Goal: Transaction & Acquisition: Download file/media

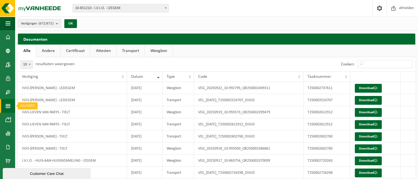
click at [7, 104] on span at bounding box center [8, 106] width 5 height 14
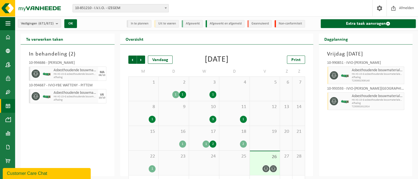
click at [175, 84] on span "2" at bounding box center [173, 83] width 25 height 6
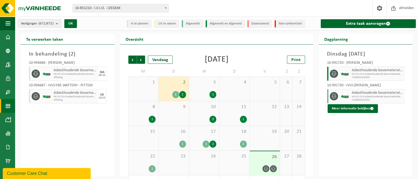
click at [217, 88] on div "3 1" at bounding box center [204, 89] width 30 height 24
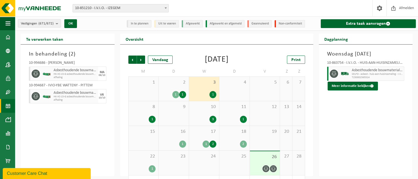
scroll to position [26, 0]
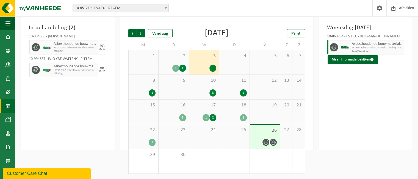
click at [217, 88] on div "10 3" at bounding box center [204, 87] width 30 height 24
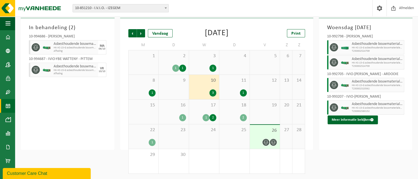
click at [141, 89] on div "1" at bounding box center [144, 92] width 24 height 7
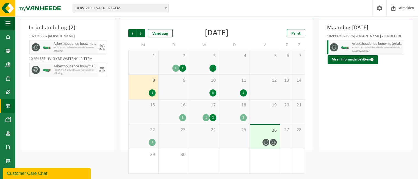
click at [228, 84] on div "11 1" at bounding box center [235, 87] width 30 height 24
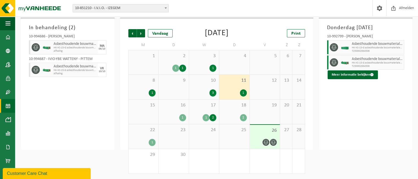
click at [229, 109] on div "18 2" at bounding box center [235, 112] width 30 height 24
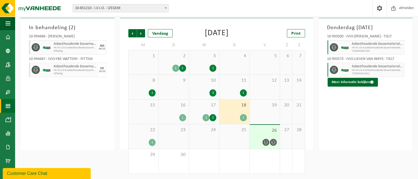
click at [188, 104] on div "16 1" at bounding box center [174, 112] width 30 height 24
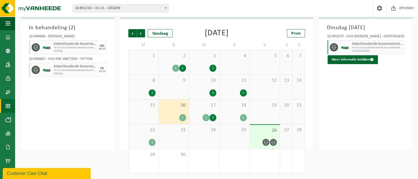
click at [144, 133] on span "22" at bounding box center [144, 130] width 24 height 6
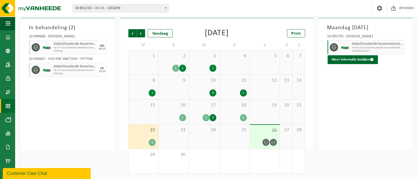
click at [173, 62] on div "2 1 1" at bounding box center [174, 62] width 30 height 24
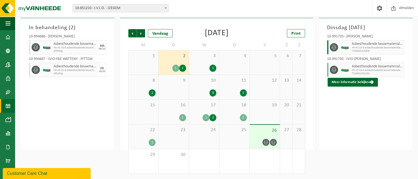
click at [143, 90] on div "1" at bounding box center [144, 92] width 24 height 7
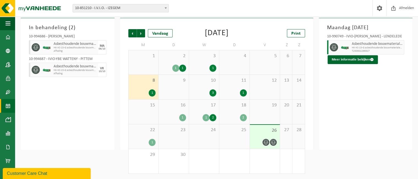
click at [208, 58] on span "3" at bounding box center [204, 56] width 25 height 6
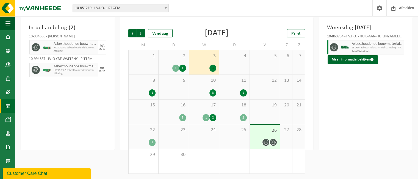
click at [181, 57] on span "2" at bounding box center [173, 56] width 25 height 6
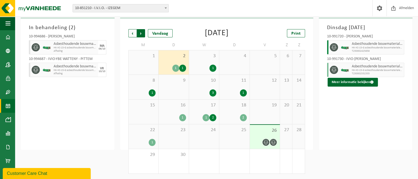
click at [132, 31] on span "Vorige" at bounding box center [132, 33] width 8 height 8
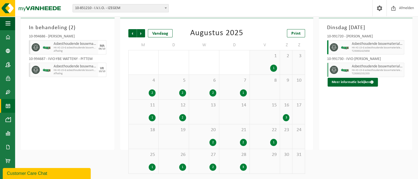
click at [237, 151] on div "28 3" at bounding box center [235, 161] width 30 height 24
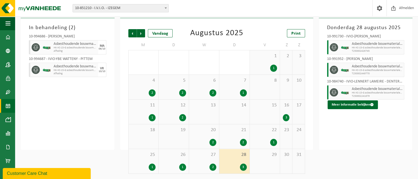
click at [193, 160] on div "27 2" at bounding box center [204, 161] width 30 height 24
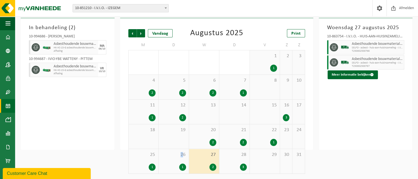
click at [182, 160] on div "26 1" at bounding box center [174, 161] width 30 height 24
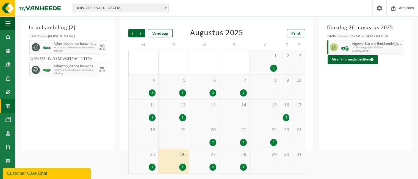
click at [158, 155] on div "25 1" at bounding box center [144, 161] width 30 height 24
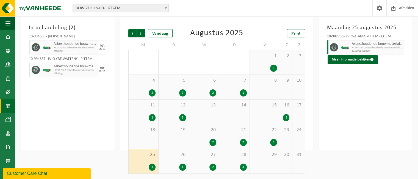
click at [249, 138] on div "21 2" at bounding box center [235, 136] width 30 height 24
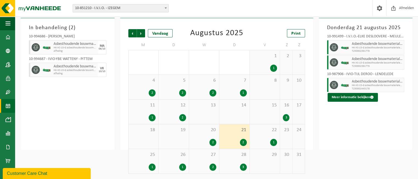
click at [269, 136] on div "22 1" at bounding box center [265, 136] width 30 height 24
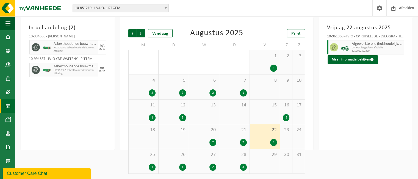
click at [201, 134] on div "20 2" at bounding box center [204, 136] width 30 height 24
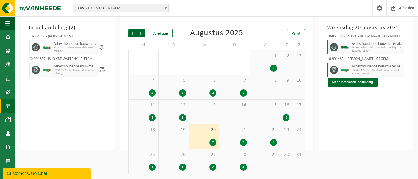
click at [279, 110] on div "15" at bounding box center [265, 112] width 30 height 24
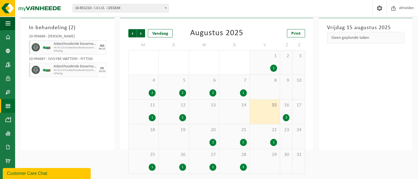
click at [284, 109] on div "16 3" at bounding box center [286, 112] width 12 height 24
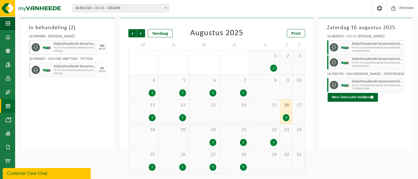
click at [173, 114] on div "2" at bounding box center [173, 117] width 25 height 7
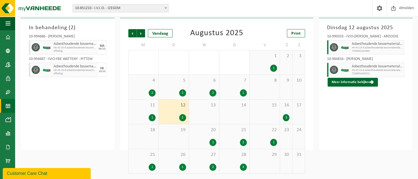
click at [151, 112] on div "11 1" at bounding box center [144, 112] width 30 height 24
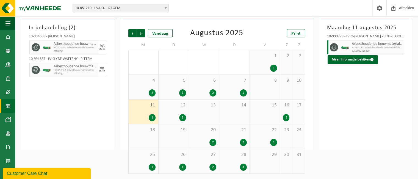
click at [242, 91] on div "1" at bounding box center [243, 92] width 7 height 7
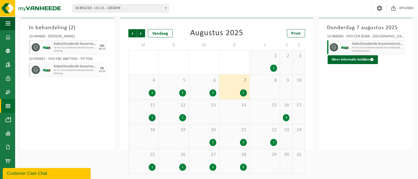
click at [194, 87] on div "6 2" at bounding box center [204, 87] width 30 height 24
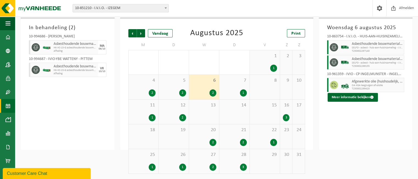
click at [174, 82] on span "5" at bounding box center [173, 81] width 25 height 6
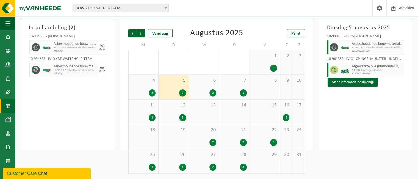
click at [157, 81] on div "4 2" at bounding box center [144, 87] width 30 height 24
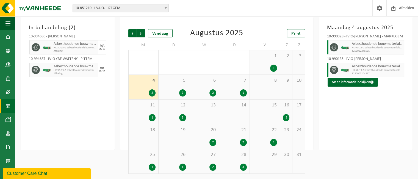
click at [280, 63] on div "1 1" at bounding box center [265, 62] width 30 height 24
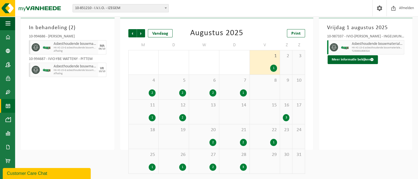
click at [183, 83] on span "5" at bounding box center [173, 81] width 25 height 6
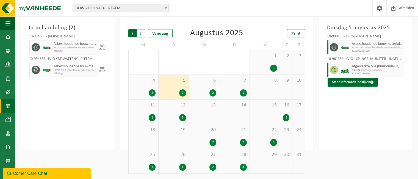
click at [140, 35] on span "Volgende" at bounding box center [141, 33] width 8 height 8
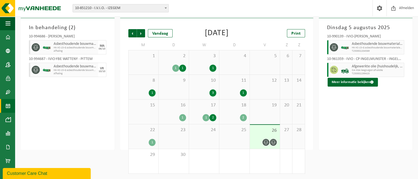
click at [171, 60] on div "2 1 1" at bounding box center [174, 62] width 30 height 24
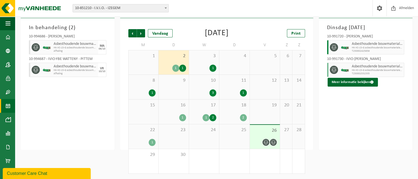
click at [199, 63] on div "3 1" at bounding box center [204, 62] width 30 height 24
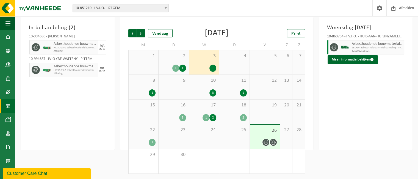
click at [146, 87] on div "8 1" at bounding box center [144, 87] width 30 height 24
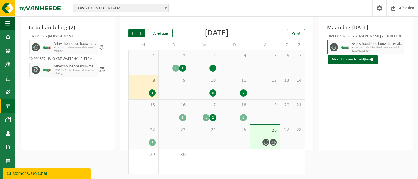
click at [201, 89] on div "3" at bounding box center [204, 92] width 25 height 7
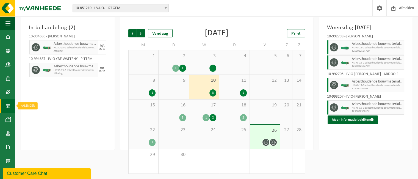
click at [5, 109] on link "Kalender" at bounding box center [7, 106] width 15 height 14
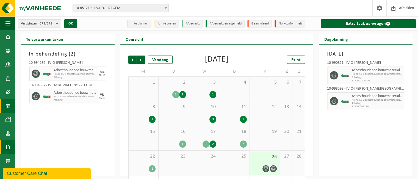
click at [7, 147] on span at bounding box center [8, 147] width 5 height 14
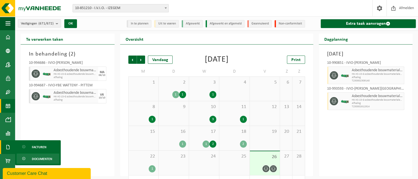
click at [28, 160] on link "Documenten" at bounding box center [38, 159] width 43 height 10
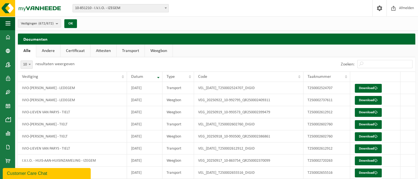
click at [376, 68] on div "Zoeken:" at bounding box center [376, 64] width 77 height 14
click at [376, 66] on input "Zoeken:" at bounding box center [385, 64] width 55 height 8
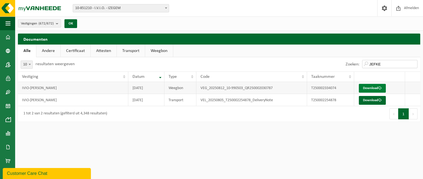
type input "JEFKE"
click at [372, 88] on link "Download" at bounding box center [371, 88] width 27 height 9
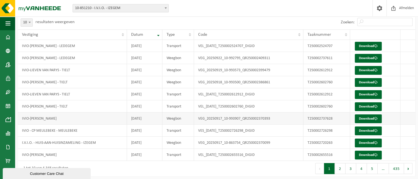
scroll to position [44, 0]
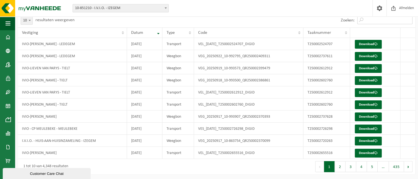
click at [372, 20] on input "Zoeken:" at bounding box center [385, 20] width 55 height 8
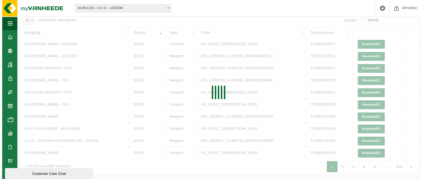
scroll to position [0, 0]
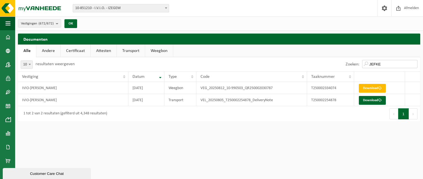
type input "JEFKE"
click at [281, 116] on div "Eerste Vorige 1 Volgende Laatste" at bounding box center [319, 113] width 201 height 15
